Goal: Transaction & Acquisition: Register for event/course

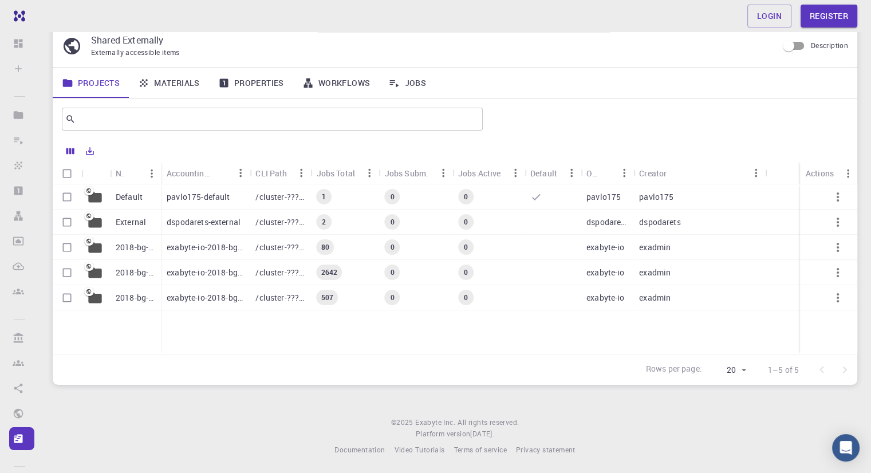
scroll to position [41, 0]
click at [188, 83] on link "Materials" at bounding box center [169, 83] width 80 height 30
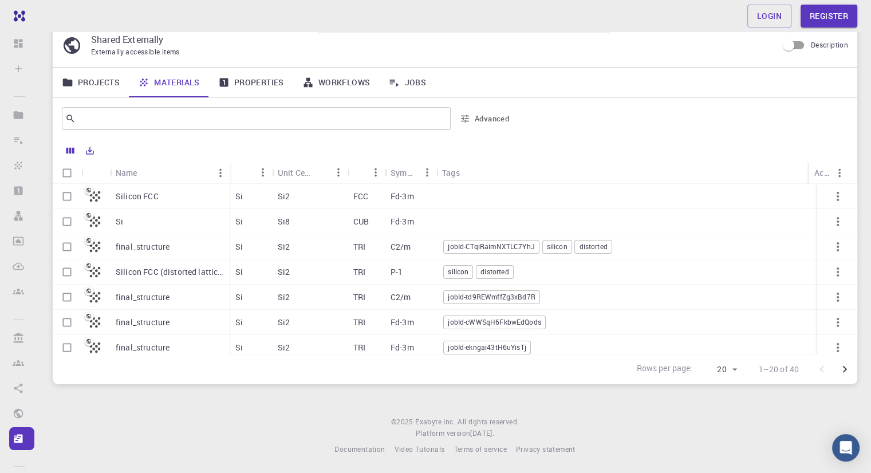
click at [141, 192] on p "Silicon FCC" at bounding box center [137, 196] width 43 height 11
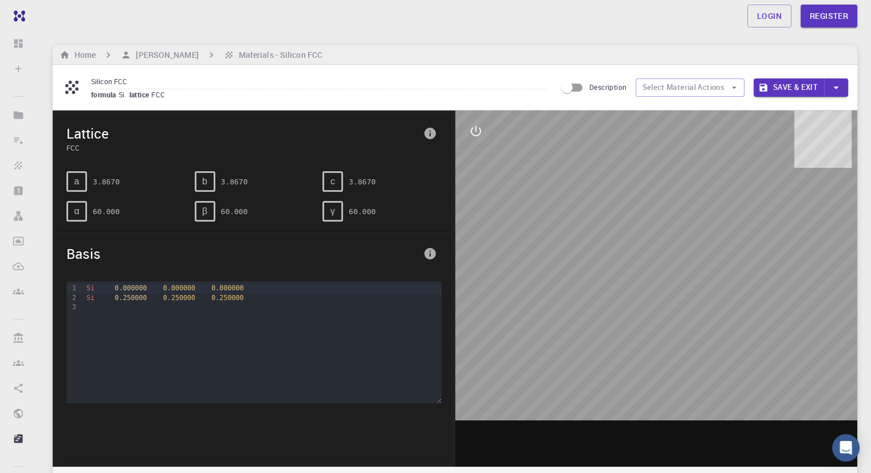
drag, startPoint x: 674, startPoint y: 331, endPoint x: 632, endPoint y: 351, distance: 45.9
click at [632, 351] on div at bounding box center [656, 289] width 403 height 356
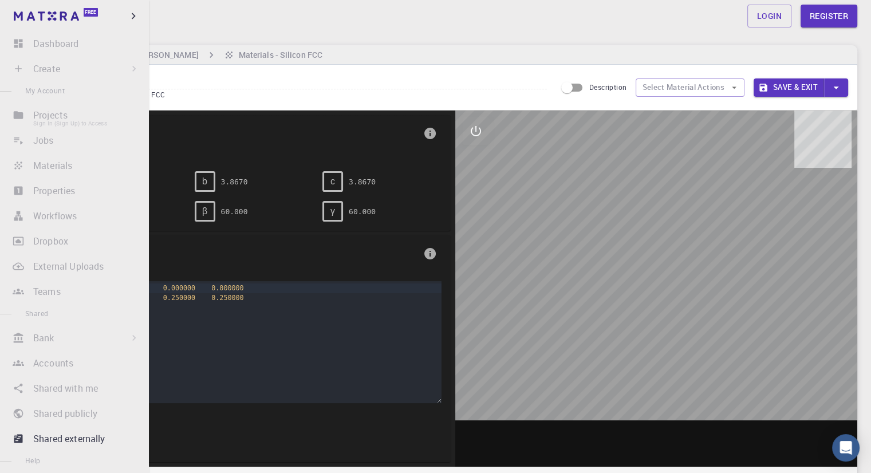
click at [69, 117] on li "Projects Sign In (Sign Up) to Access" at bounding box center [74, 115] width 149 height 23
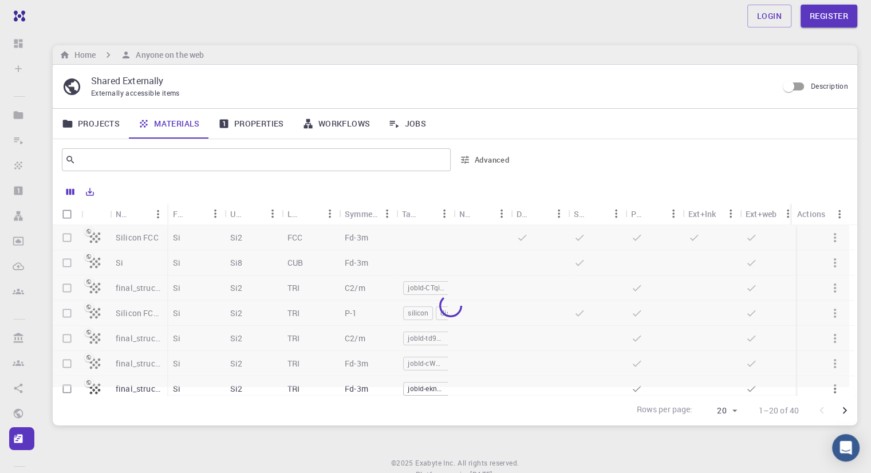
scroll to position [41, 0]
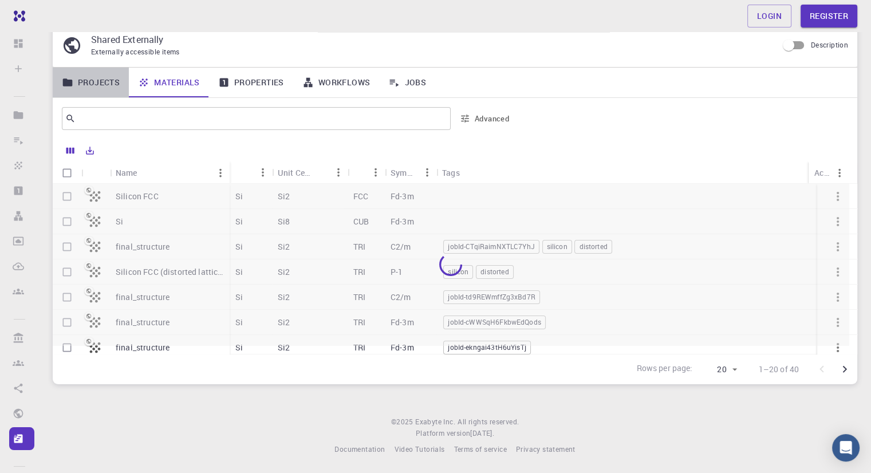
click at [87, 83] on link "Projects" at bounding box center [91, 83] width 76 height 30
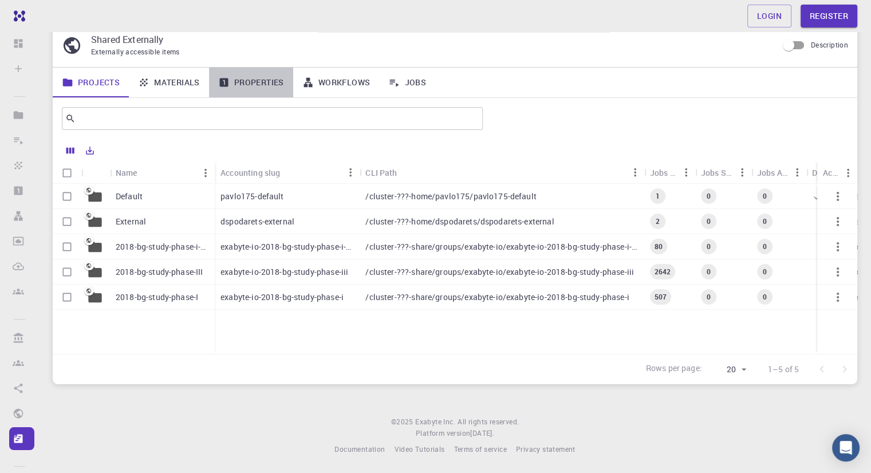
click at [258, 77] on link "Properties" at bounding box center [251, 83] width 84 height 30
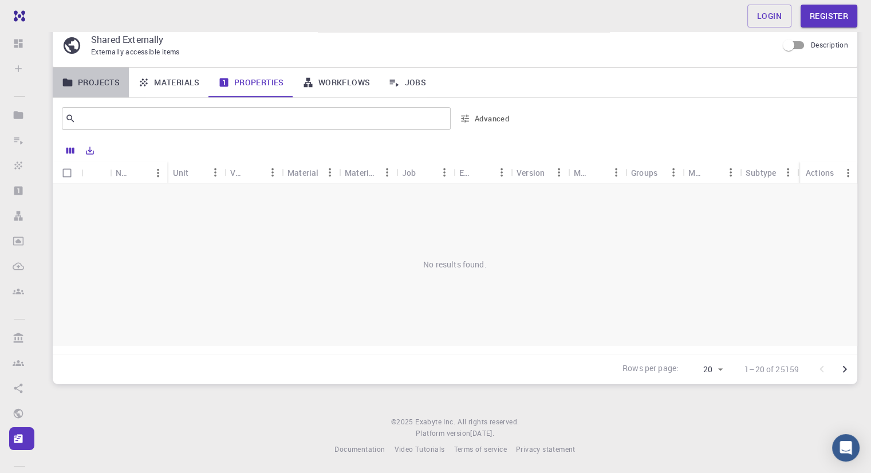
click at [110, 83] on link "Projects" at bounding box center [91, 83] width 76 height 30
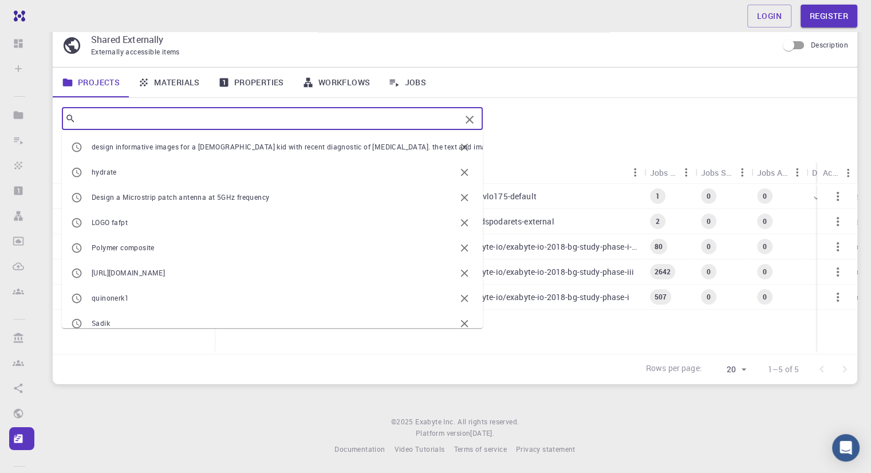
click at [118, 115] on input "text" at bounding box center [268, 119] width 385 height 16
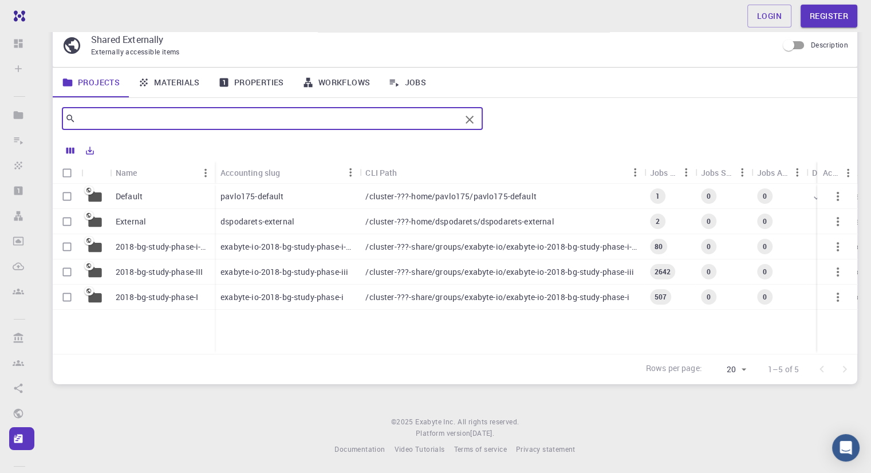
click at [445, 119] on input "text" at bounding box center [268, 119] width 385 height 16
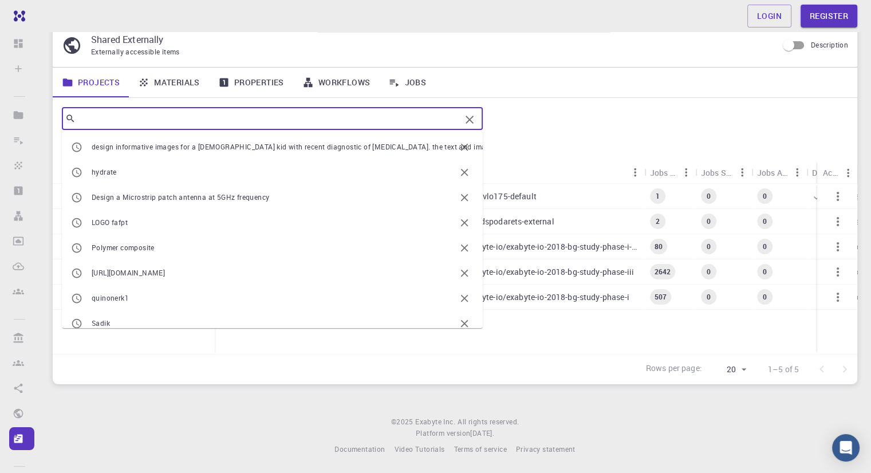
click at [419, 123] on input "text" at bounding box center [268, 119] width 385 height 16
type input "s"
drag, startPoint x: 144, startPoint y: 117, endPoint x: 69, endPoint y: 119, distance: 75.0
click at [69, 119] on div "visualisation of Murissement [PERSON_NAME] ​" at bounding box center [272, 118] width 421 height 23
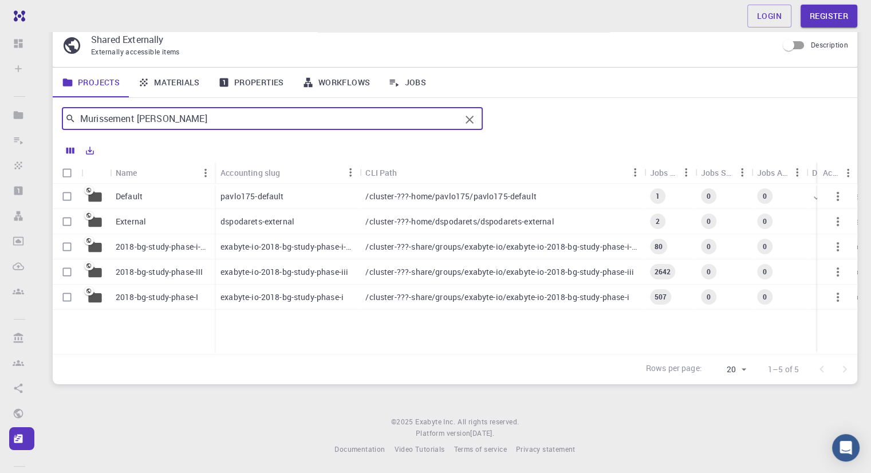
type input "Murissement [PERSON_NAME]"
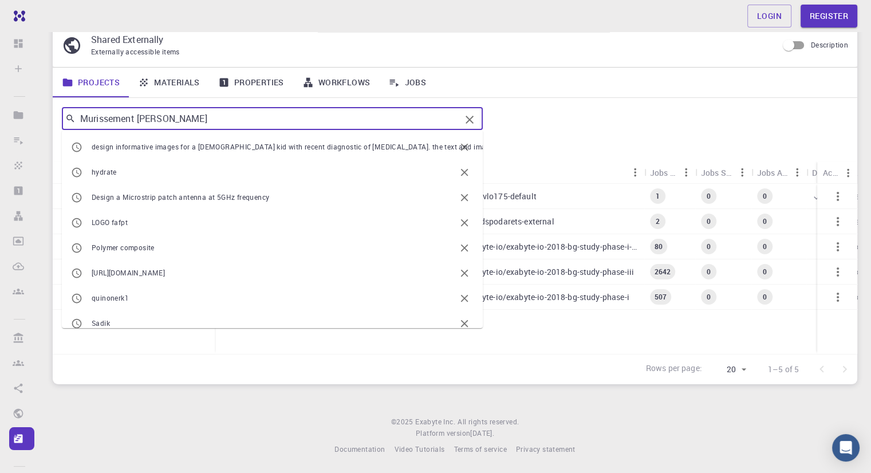
click at [195, 121] on input "Murissement [PERSON_NAME]" at bounding box center [268, 119] width 385 height 16
drag, startPoint x: 198, startPoint y: 124, endPoint x: 41, endPoint y: 124, distance: 156.9
click at [41, 124] on div "Login Register Home Anyone on the web Shared Externally Externally accessible i…" at bounding box center [455, 216] width 832 height 515
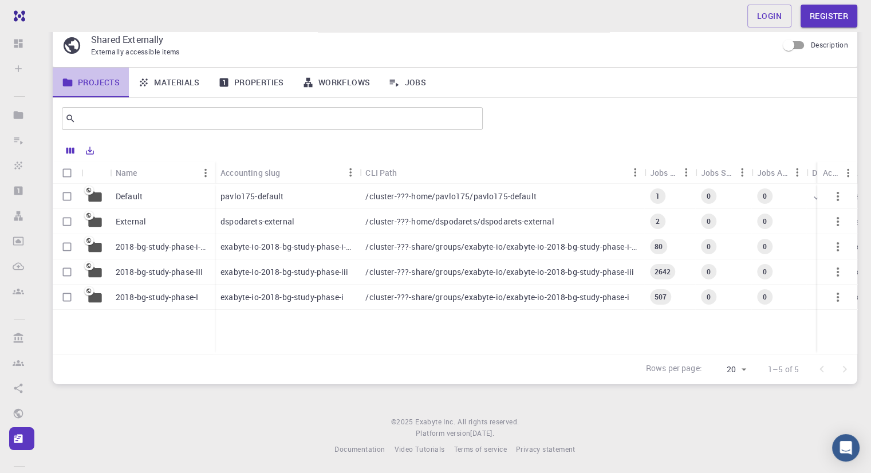
click at [99, 79] on link "Projects" at bounding box center [91, 83] width 76 height 30
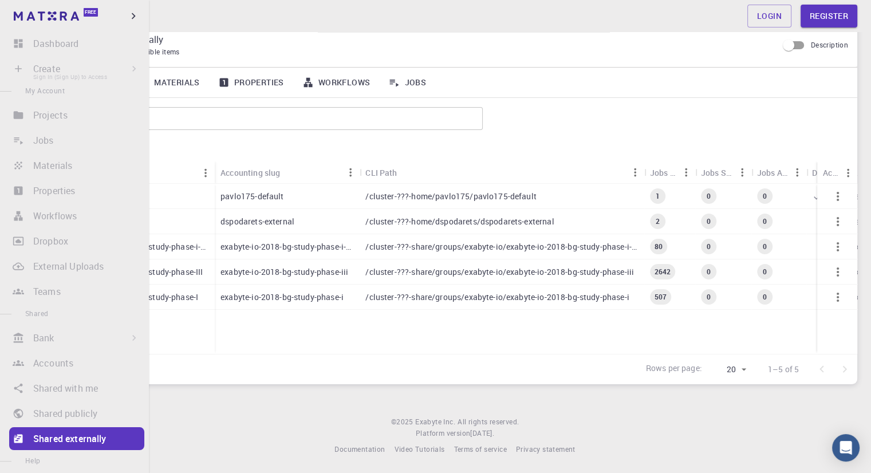
click at [11, 64] on li "Create Sign In (Sign Up) to Access New Job New Material Create Material Upload …" at bounding box center [74, 68] width 149 height 23
click at [13, 64] on li "Create Sign In (Sign Up) to Access New Job New Material Create Material Upload …" at bounding box center [74, 68] width 149 height 23
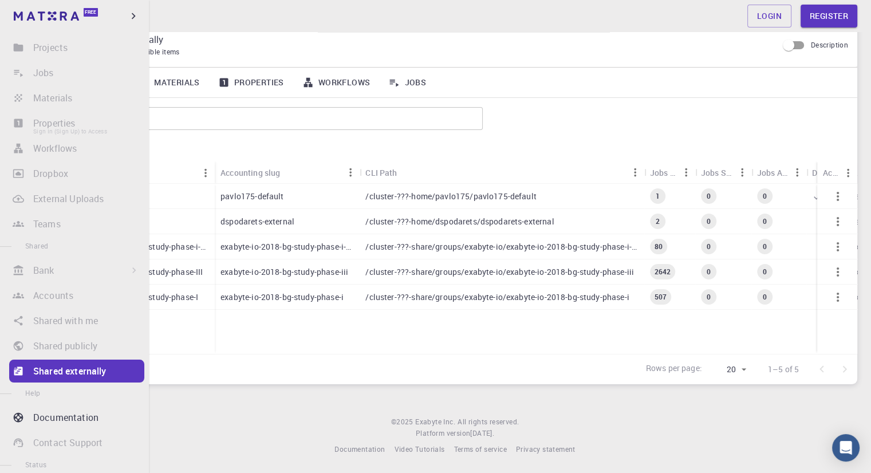
scroll to position [123, 0]
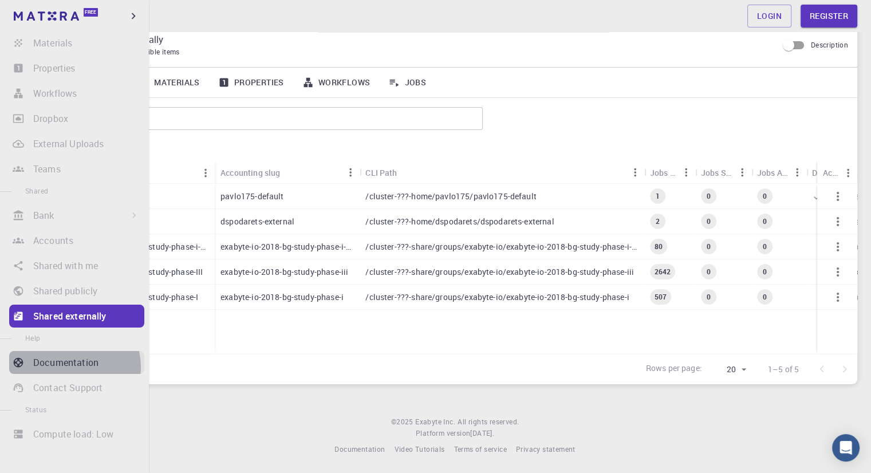
click at [71, 367] on p "Documentation" at bounding box center [65, 363] width 65 height 14
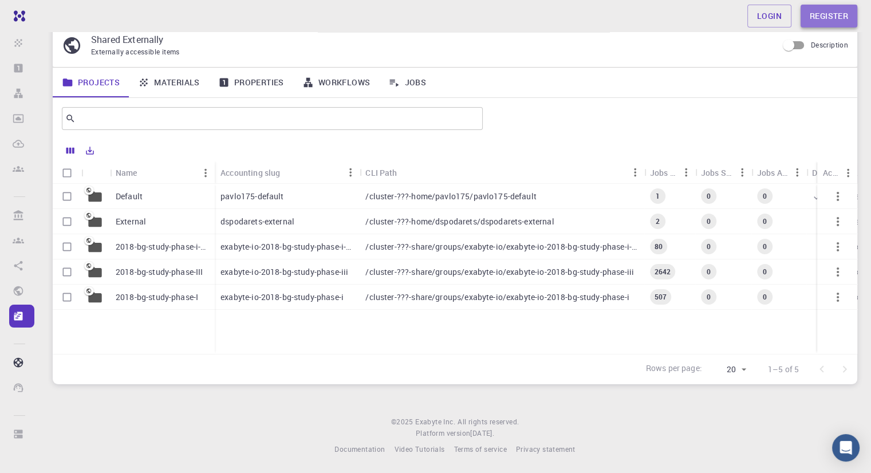
click at [816, 12] on link "Register" at bounding box center [829, 16] width 57 height 23
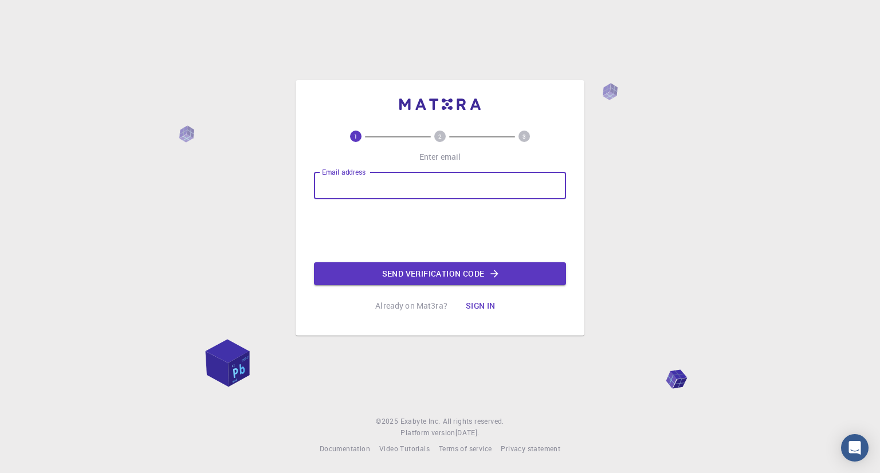
click at [517, 178] on input "Email address" at bounding box center [440, 185] width 252 height 27
type input "[EMAIL_ADDRESS][DOMAIN_NAME]"
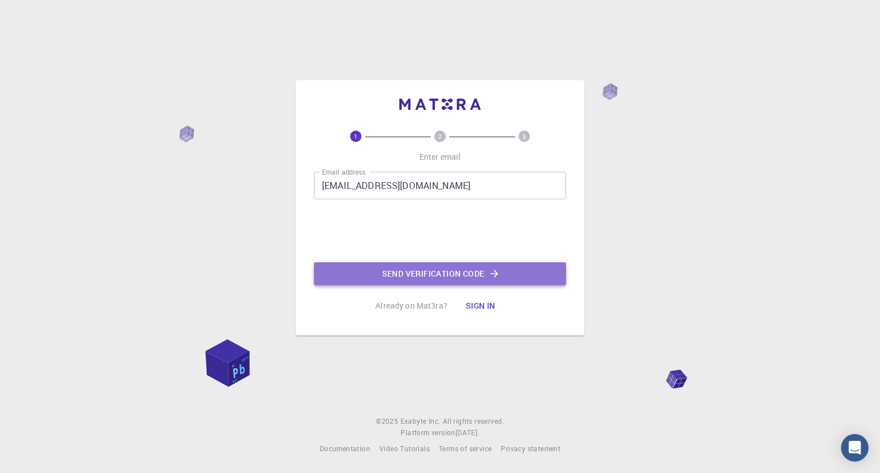
click at [438, 274] on button "Send verification code" at bounding box center [440, 273] width 252 height 23
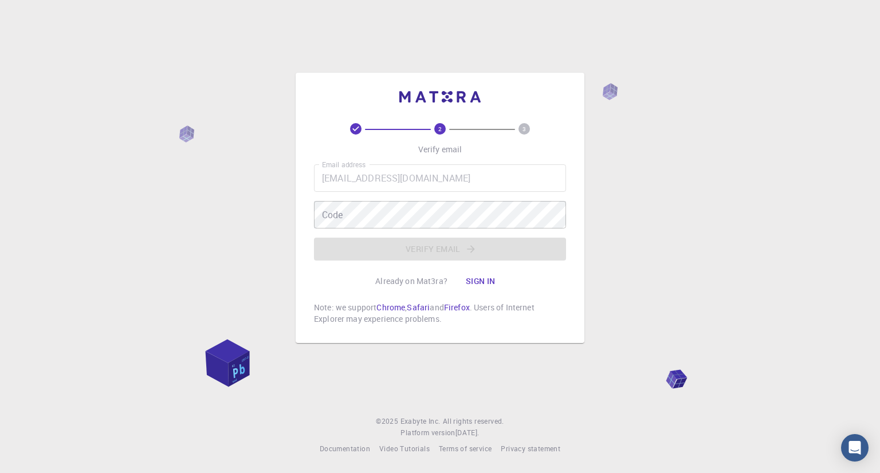
click at [400, 215] on div "Email address [EMAIL_ADDRESS][DOMAIN_NAME] Email address Code Code Verify email" at bounding box center [440, 212] width 252 height 96
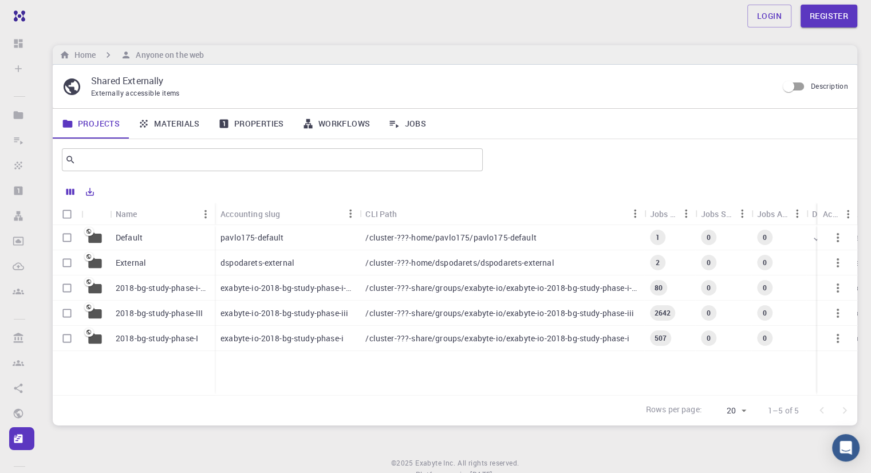
click at [151, 233] on div "Default" at bounding box center [162, 237] width 105 height 25
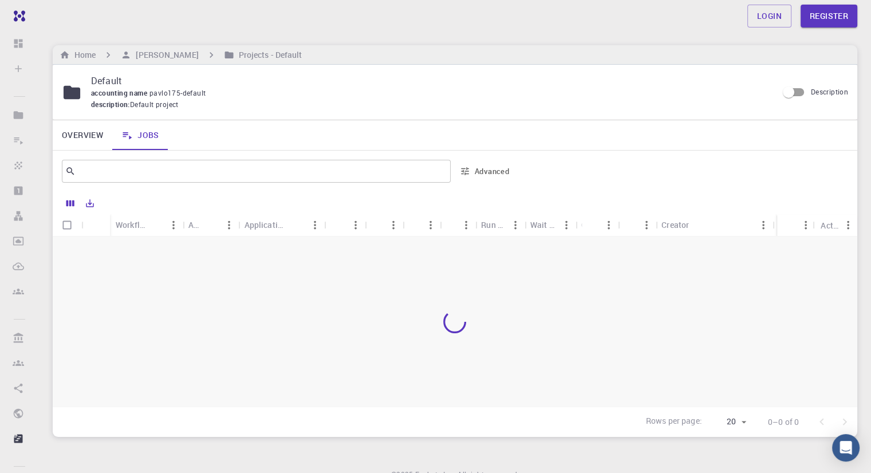
click at [231, 286] on div at bounding box center [455, 322] width 805 height 170
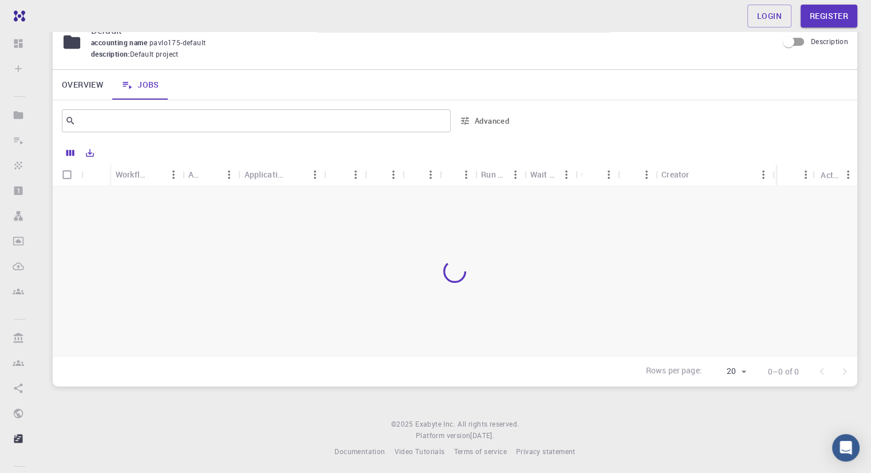
scroll to position [53, 0]
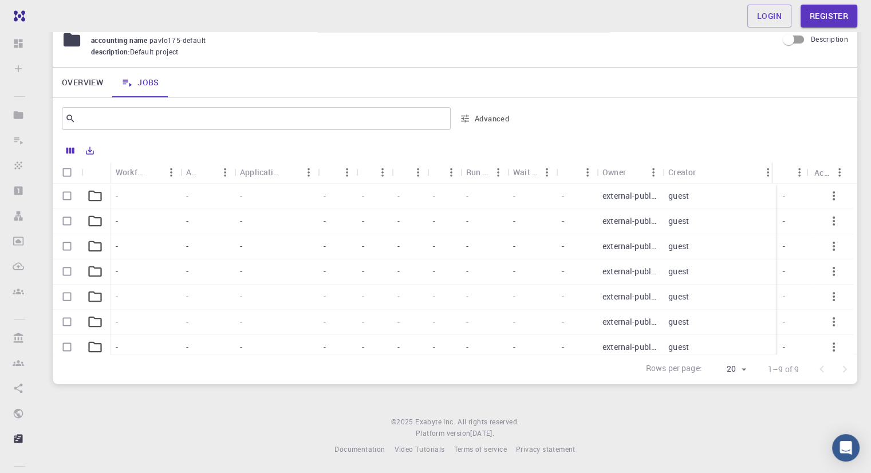
click at [123, 211] on div "-" at bounding box center [145, 221] width 70 height 25
click at [123, 211] on div at bounding box center [451, 265] width 796 height 162
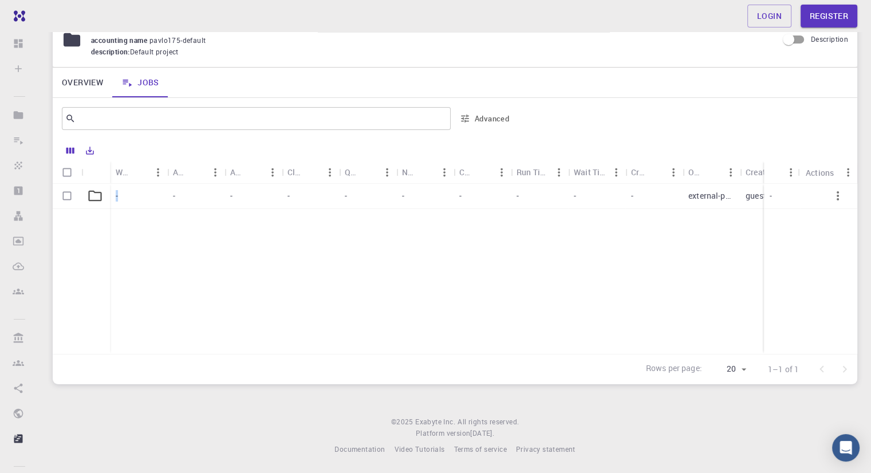
click at [158, 199] on div "-" at bounding box center [138, 196] width 57 height 25
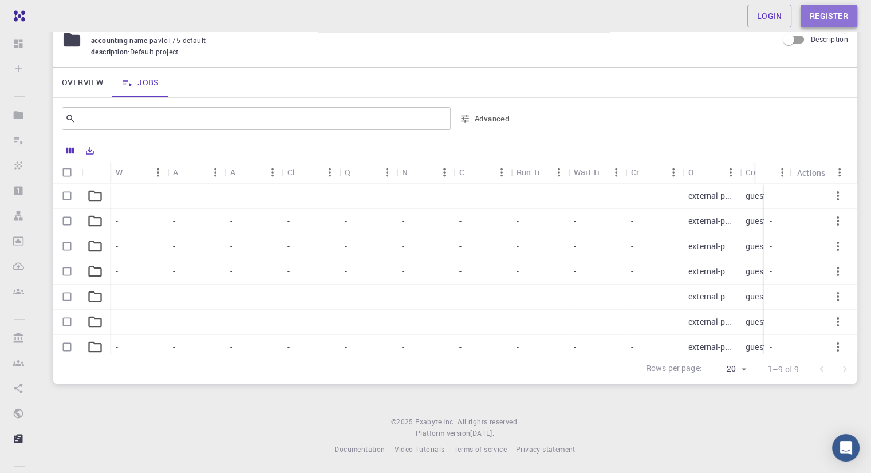
click at [816, 14] on link "Register" at bounding box center [829, 16] width 57 height 23
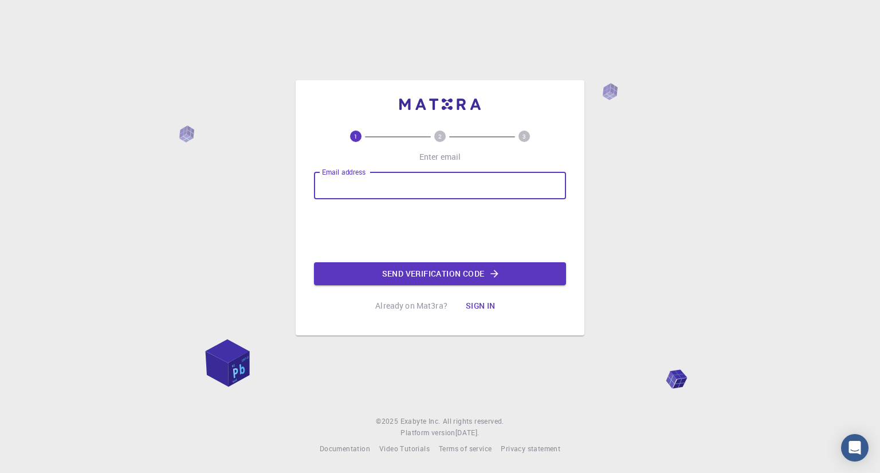
click at [376, 191] on input "Email address" at bounding box center [440, 185] width 252 height 27
type input "[EMAIL_ADDRESS][DOMAIN_NAME]"
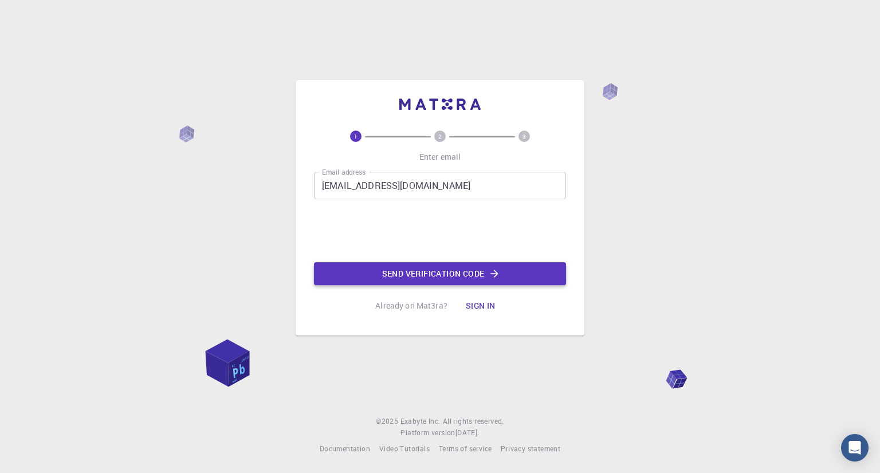
click at [388, 272] on button "Send verification code" at bounding box center [440, 273] width 252 height 23
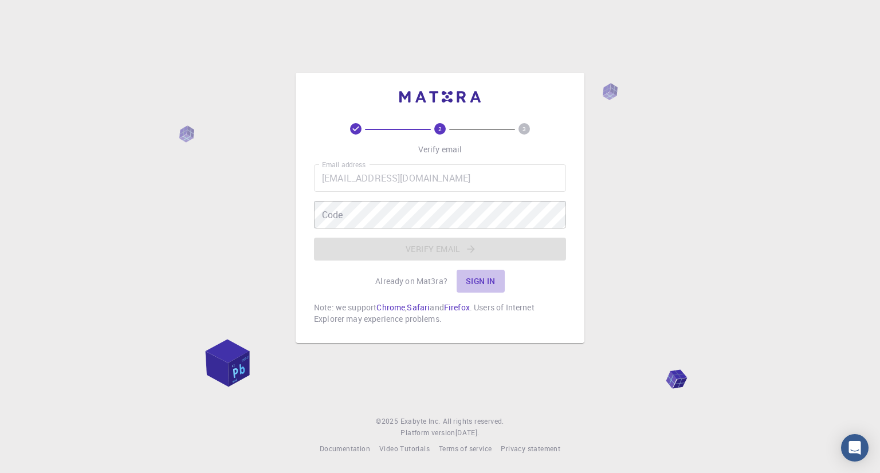
click at [488, 283] on button "Sign in" at bounding box center [481, 281] width 48 height 23
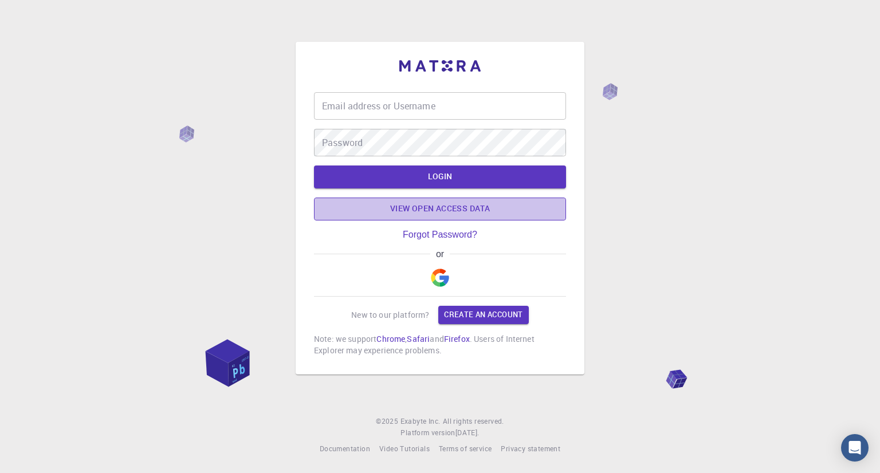
click at [460, 219] on link "View open access data" at bounding box center [440, 209] width 252 height 23
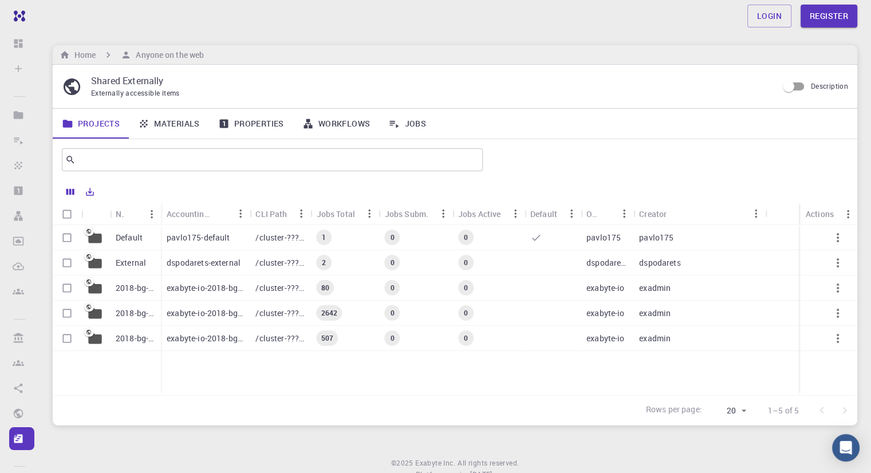
click at [181, 266] on p "dspodarets-external" at bounding box center [204, 262] width 74 height 11
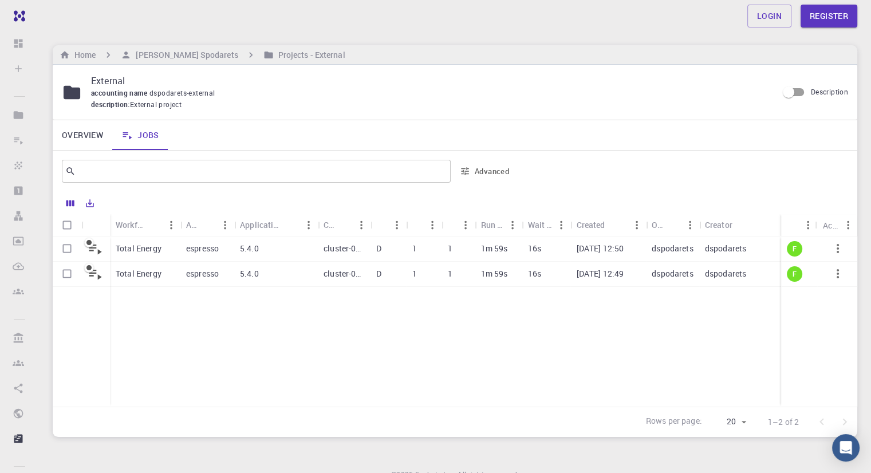
click at [261, 256] on div "5.4.0" at bounding box center [276, 249] width 84 height 25
